Goal: Navigation & Orientation: Understand site structure

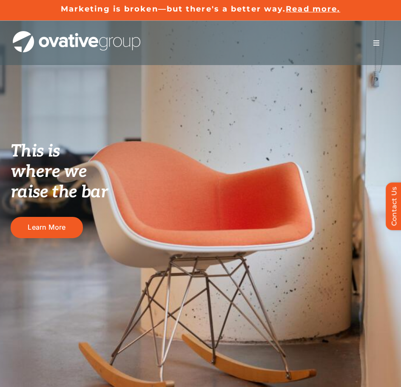
click at [384, 45] on button "Toggle Navigation" at bounding box center [376, 42] width 24 height 17
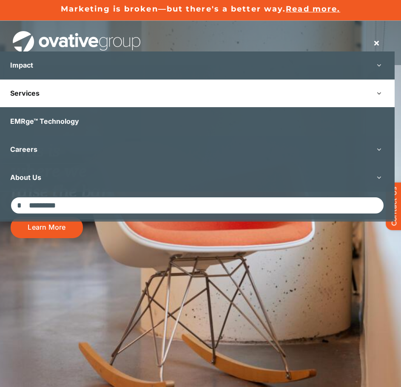
click at [66, 87] on link "Services" at bounding box center [197, 94] width 395 height 28
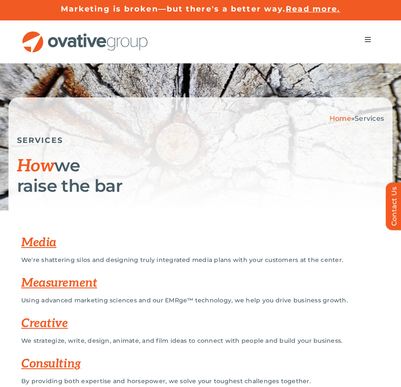
click at [362, 42] on button "Toggle Navigation" at bounding box center [368, 39] width 24 height 17
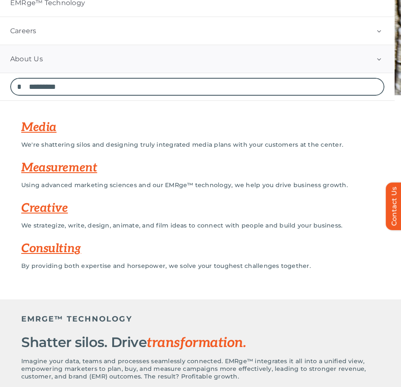
scroll to position [117, 0]
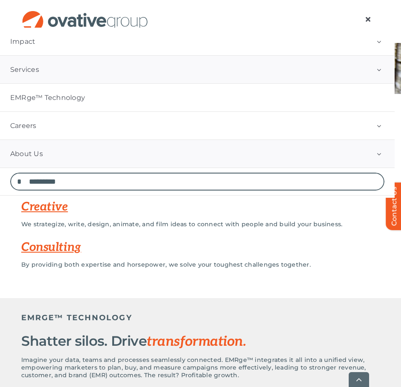
click at [46, 158] on link "About Us" at bounding box center [197, 154] width 395 height 28
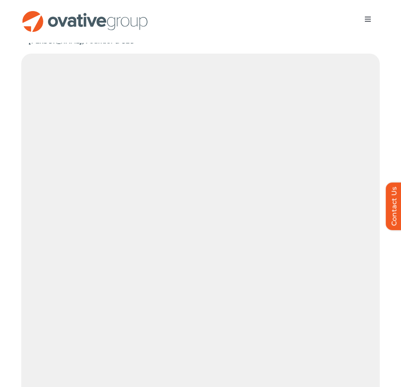
scroll to position [1021, 0]
